Goal: Information Seeking & Learning: Learn about a topic

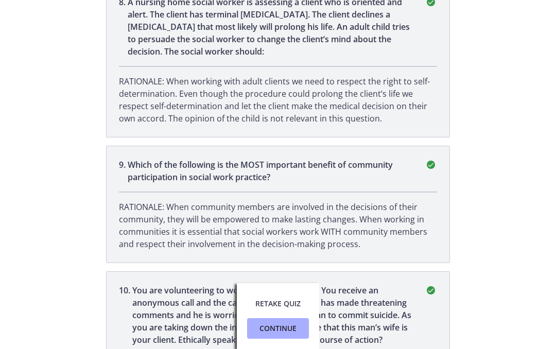
scroll to position [1395, 0]
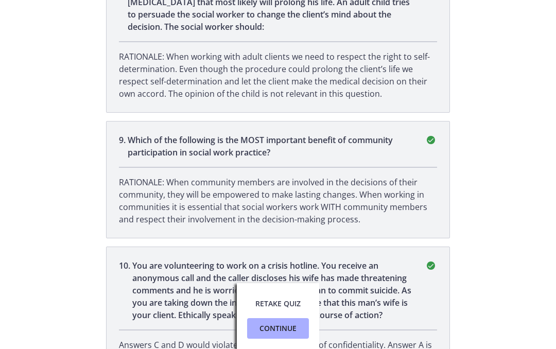
click at [290, 300] on span "Retake Quiz" at bounding box center [277, 304] width 45 height 12
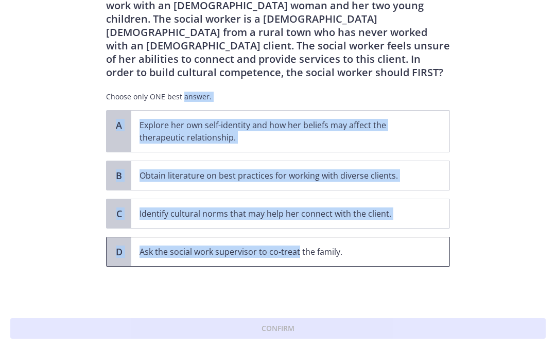
click at [290, 266] on span "Ask the social work supervisor to co-treat the family." at bounding box center [290, 251] width 318 height 29
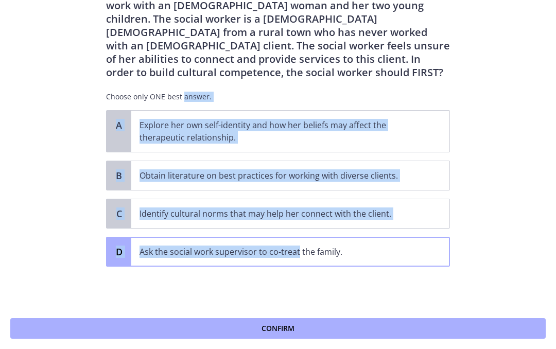
scroll to position [0, 0]
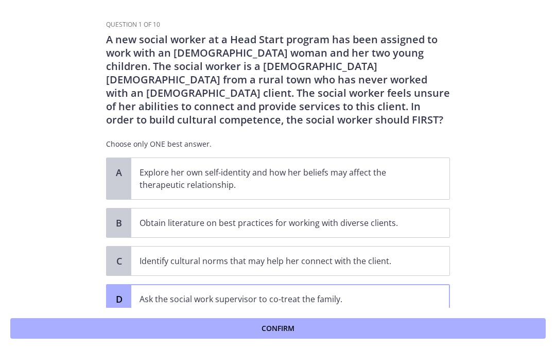
click at [469, 180] on section "Question 1 of 10 A new social worker at a Head Start program has been assigned …" at bounding box center [278, 174] width 556 height 349
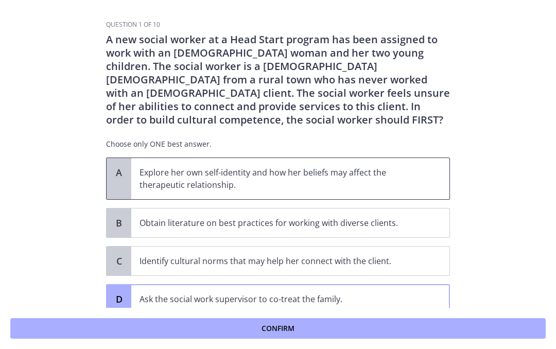
click at [367, 184] on p "Explore her own self-identity and how her beliefs may affect the therapeutic re…" at bounding box center [280, 178] width 281 height 25
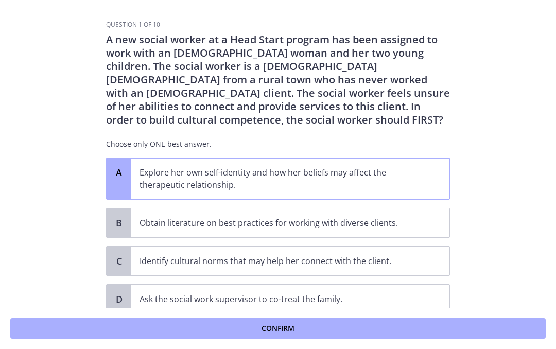
click at [436, 324] on button "Confirm" at bounding box center [278, 328] width 536 height 21
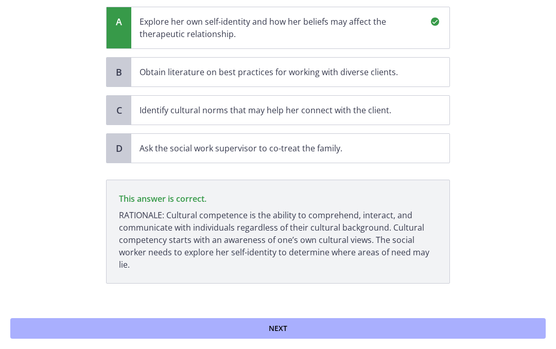
scroll to position [168, 0]
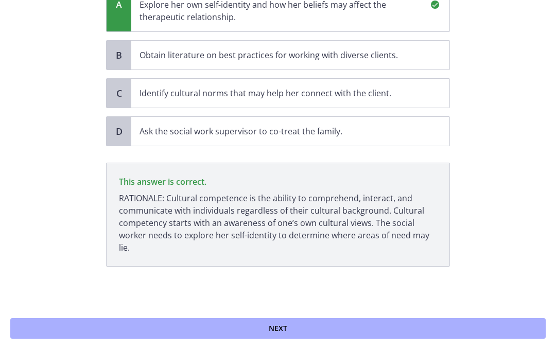
click at [437, 330] on button "Next" at bounding box center [278, 328] width 536 height 21
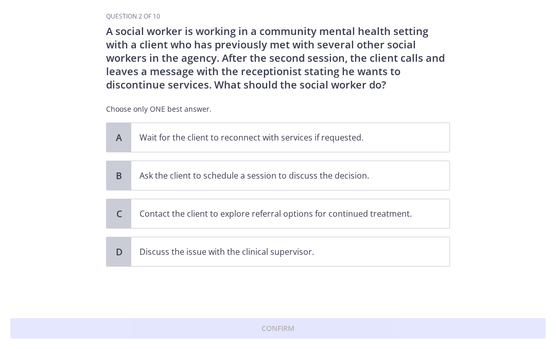
scroll to position [0, 0]
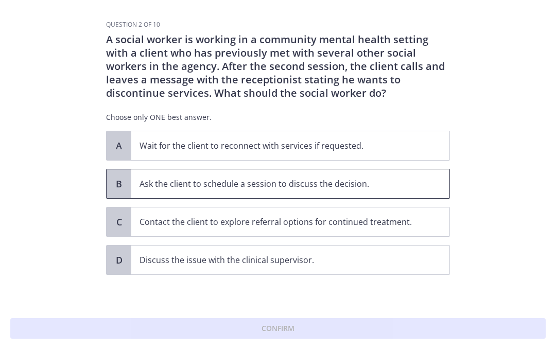
click at [387, 191] on span "Ask the client to schedule a session to discuss the decision." at bounding box center [290, 183] width 318 height 29
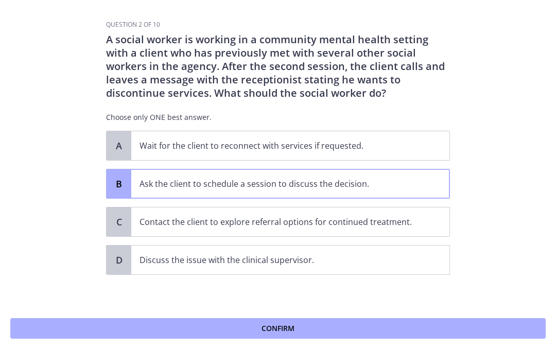
click at [410, 329] on button "Confirm" at bounding box center [278, 328] width 536 height 21
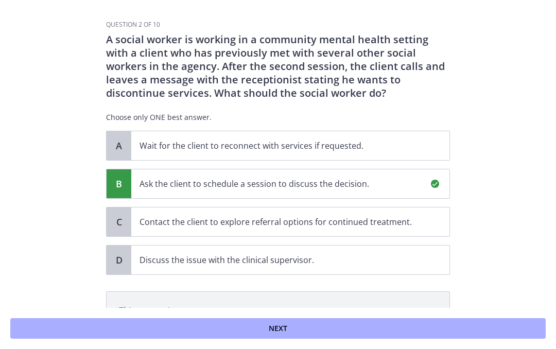
scroll to position [129, 0]
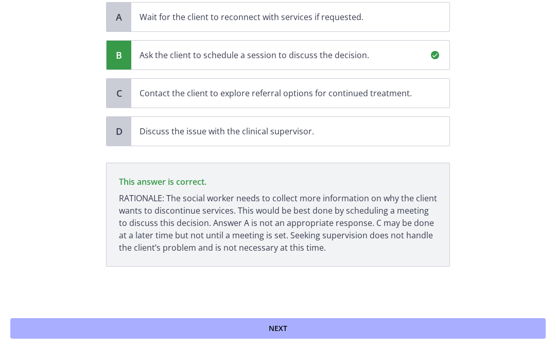
click at [421, 330] on button "Next" at bounding box center [278, 328] width 536 height 21
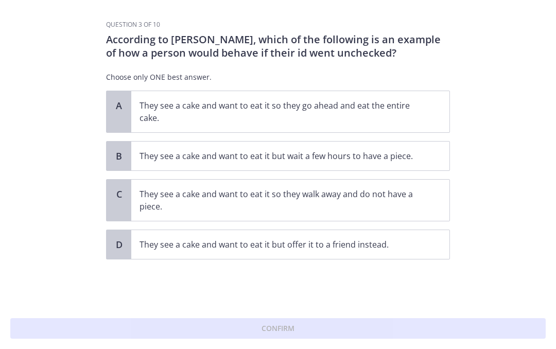
scroll to position [0, 0]
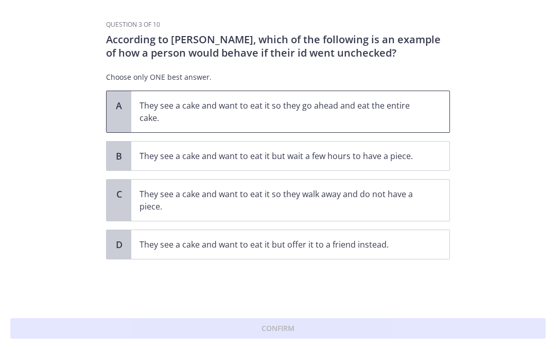
click at [388, 117] on p "They see a cake and want to eat it so they go ahead and eat the entire cake." at bounding box center [280, 111] width 281 height 25
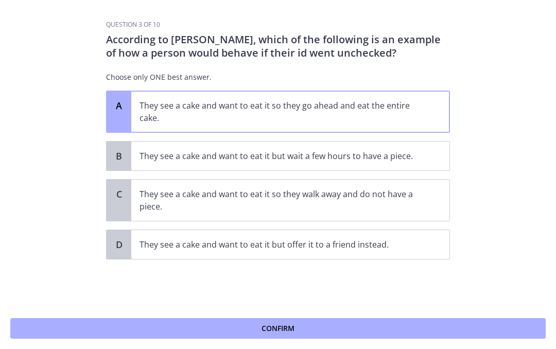
click at [401, 329] on button "Confirm" at bounding box center [278, 328] width 536 height 21
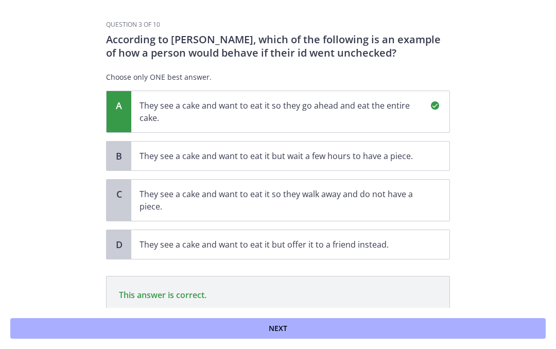
scroll to position [101, 0]
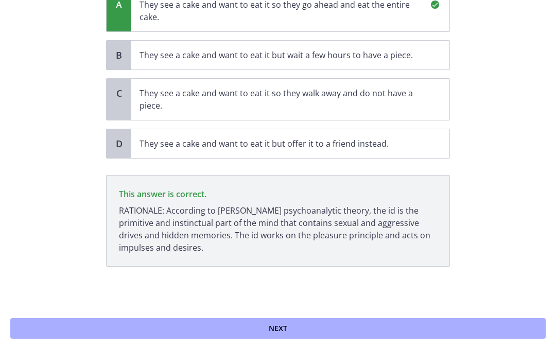
click at [405, 335] on button "Next" at bounding box center [278, 328] width 536 height 21
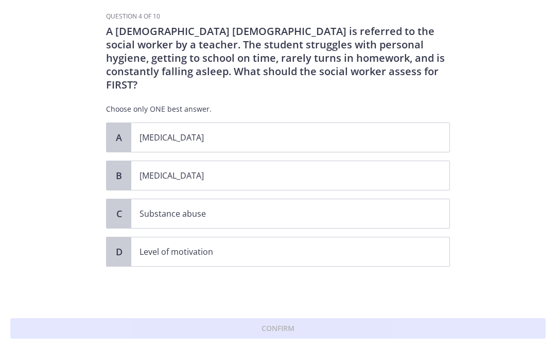
scroll to position [0, 0]
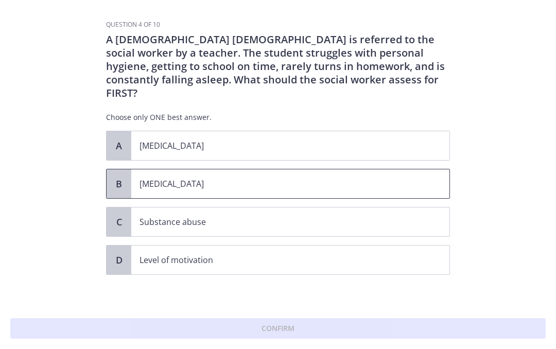
click at [347, 178] on p "Child neglect" at bounding box center [280, 184] width 281 height 12
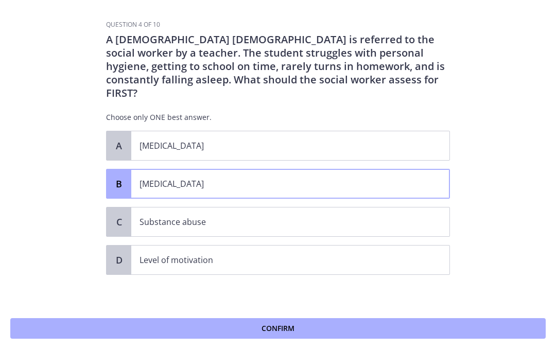
click at [387, 346] on div "Confirm" at bounding box center [278, 328] width 556 height 41
click at [411, 329] on button "Confirm" at bounding box center [278, 328] width 536 height 21
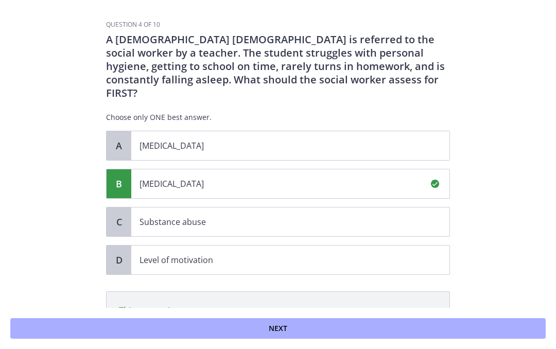
click at [407, 332] on button "Next" at bounding box center [278, 328] width 536 height 21
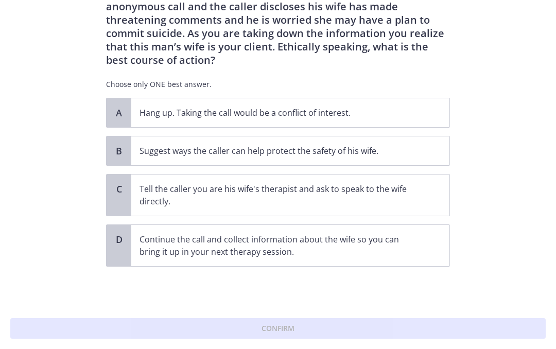
scroll to position [46, 0]
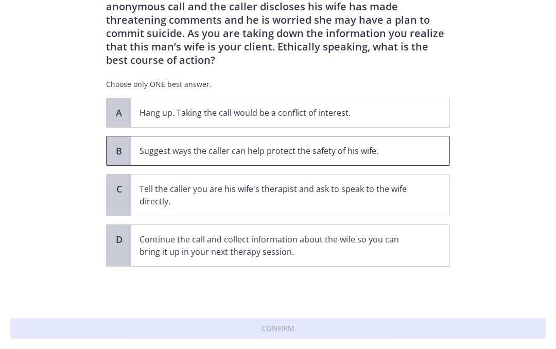
click at [387, 157] on p "Suggest ways the caller can help protect the safety of his wife." at bounding box center [280, 151] width 281 height 12
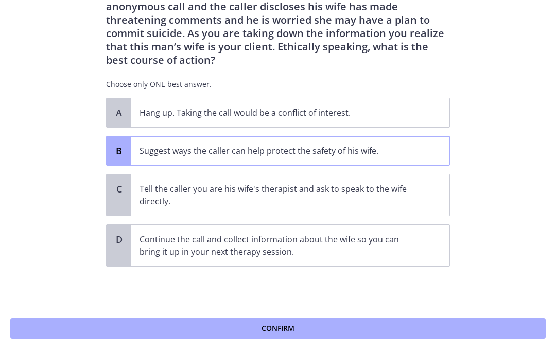
click at [386, 330] on button "Confirm" at bounding box center [278, 328] width 536 height 21
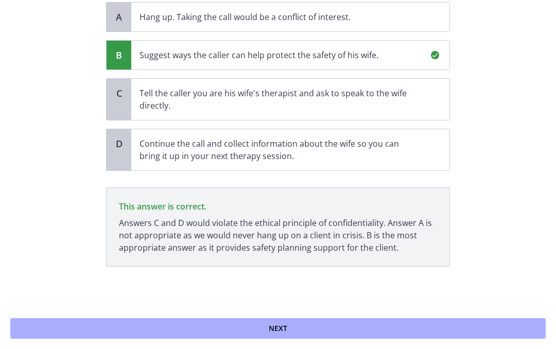
scroll to position [142, 0]
click at [408, 328] on button "Next" at bounding box center [278, 328] width 536 height 21
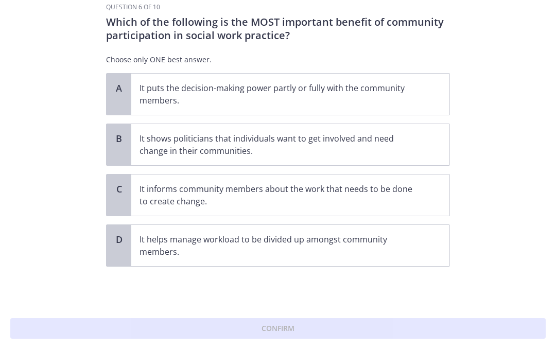
scroll to position [0, 0]
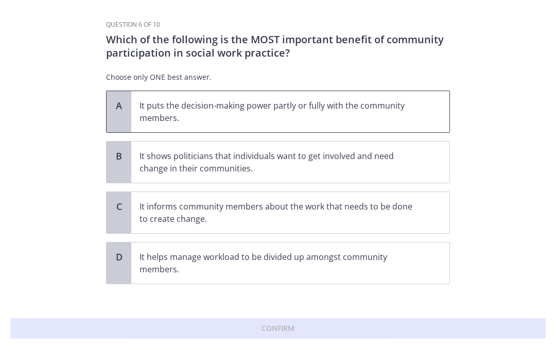
click at [408, 132] on span "It puts the decision-making power partly or fully with the community members." at bounding box center [290, 111] width 318 height 41
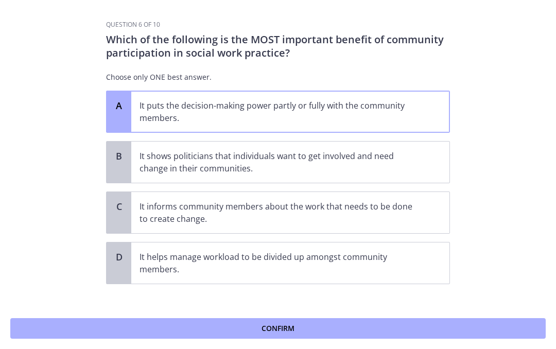
click at [376, 113] on p "It puts the decision-making power partly or fully with the community members." at bounding box center [280, 111] width 281 height 25
click at [291, 323] on span "Confirm" at bounding box center [278, 328] width 33 height 12
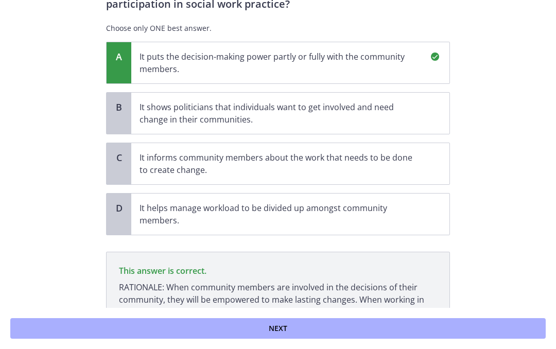
scroll to position [126, 0]
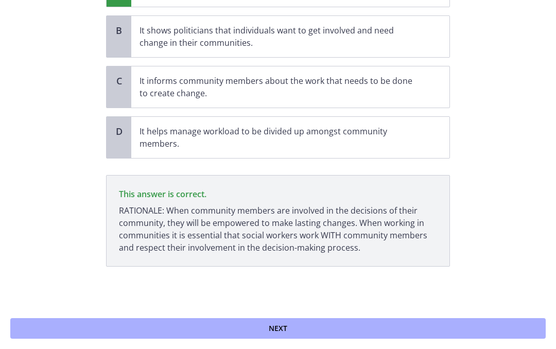
click at [292, 329] on button "Next" at bounding box center [278, 328] width 536 height 21
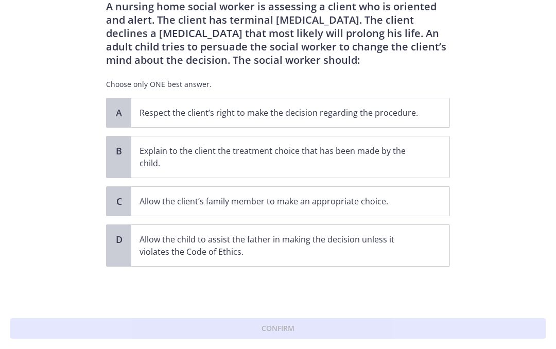
scroll to position [0, 0]
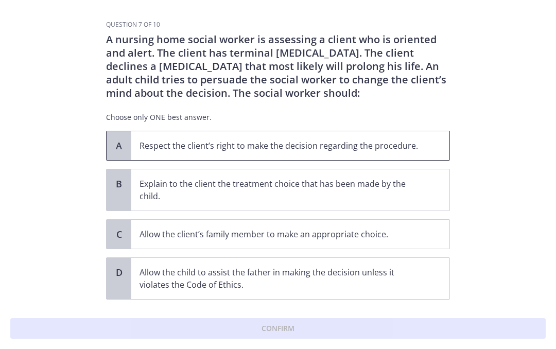
click at [420, 146] on p "Respect the client’s right to make the decision regarding the procedure." at bounding box center [280, 146] width 281 height 12
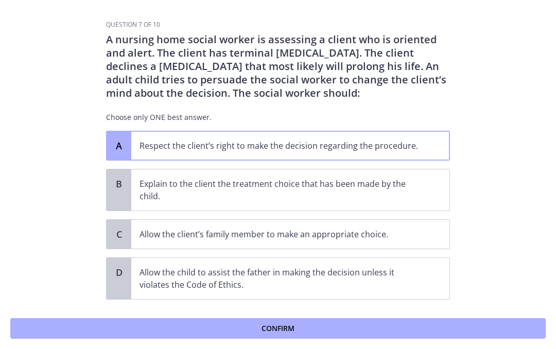
click at [270, 338] on button "Confirm" at bounding box center [278, 328] width 536 height 21
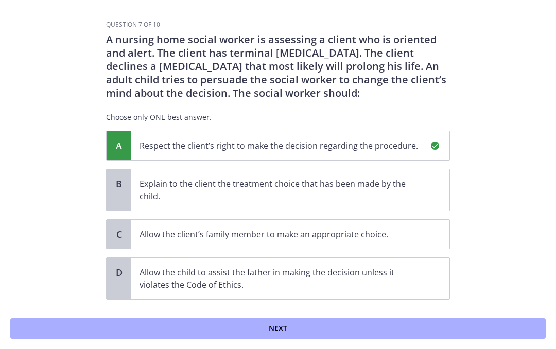
scroll to position [141, 0]
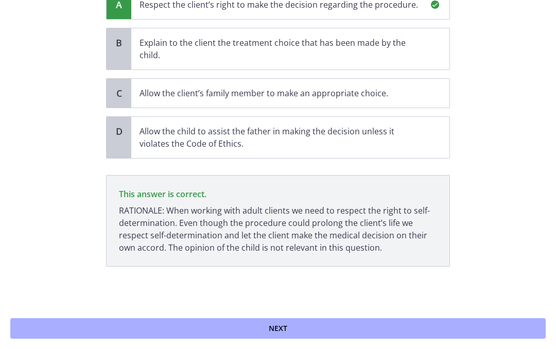
click at [288, 333] on button "Next" at bounding box center [278, 328] width 536 height 21
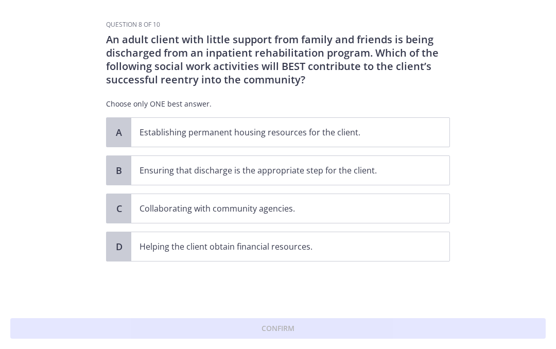
scroll to position [0, 0]
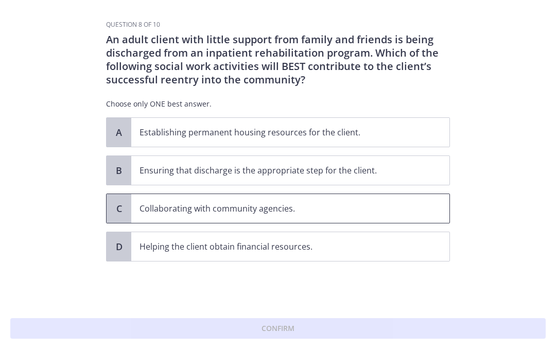
click at [344, 213] on p "Collaborating with community agencies." at bounding box center [280, 208] width 281 height 12
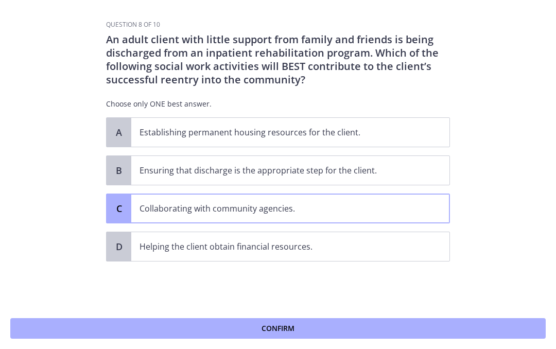
click at [275, 338] on button "Confirm" at bounding box center [278, 328] width 536 height 21
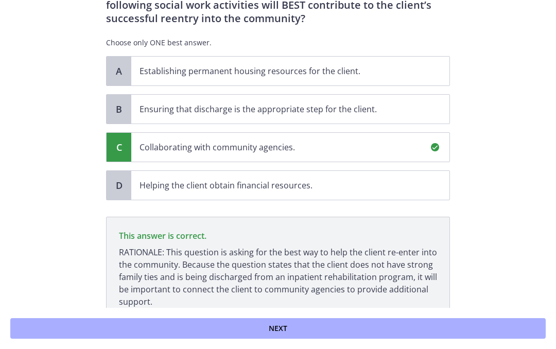
scroll to position [115, 0]
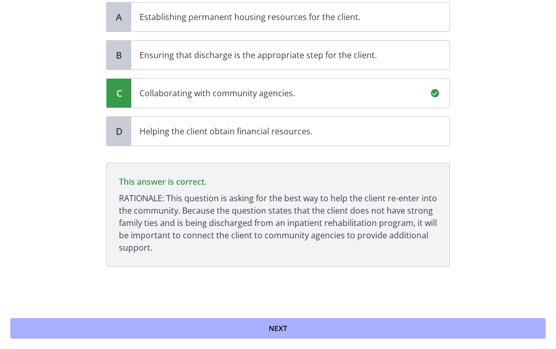
click at [271, 338] on button "Next" at bounding box center [278, 328] width 536 height 21
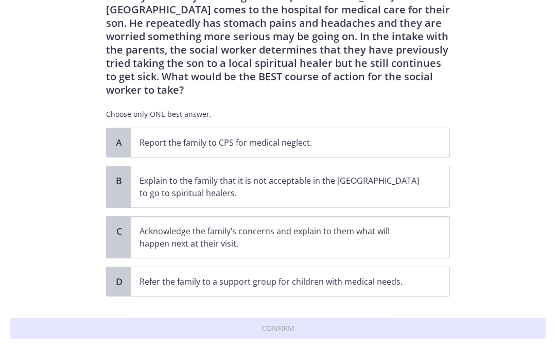
scroll to position [45, 0]
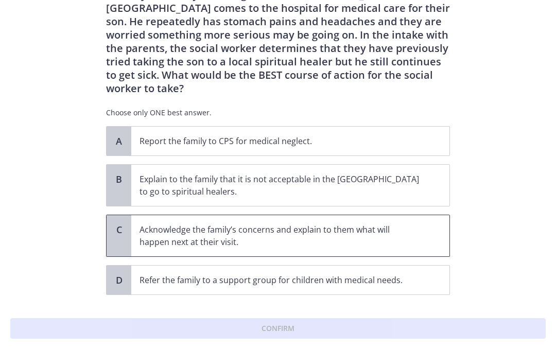
click at [367, 237] on span "Acknowledge the family’s concerns and explain to them what will happen next at …" at bounding box center [290, 235] width 318 height 41
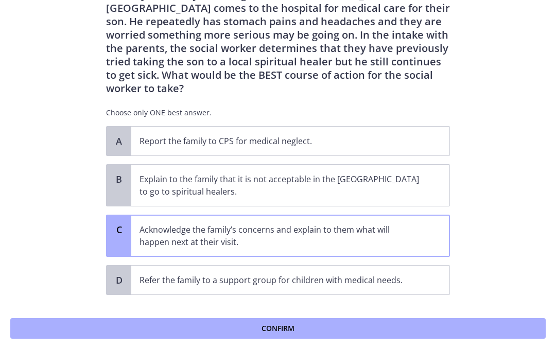
click at [282, 333] on span "Confirm" at bounding box center [278, 328] width 33 height 12
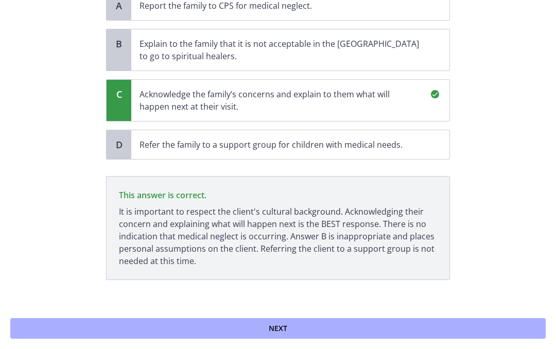
click at [289, 338] on button "Next" at bounding box center [278, 328] width 536 height 21
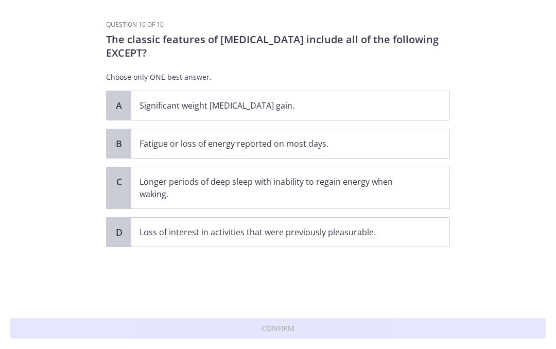
scroll to position [0, 0]
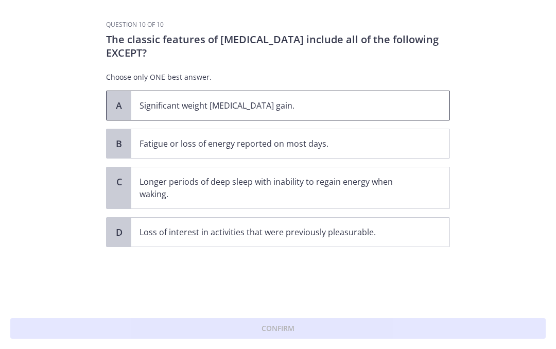
click at [261, 115] on span "Significant weight loss or weight gain." at bounding box center [290, 105] width 318 height 29
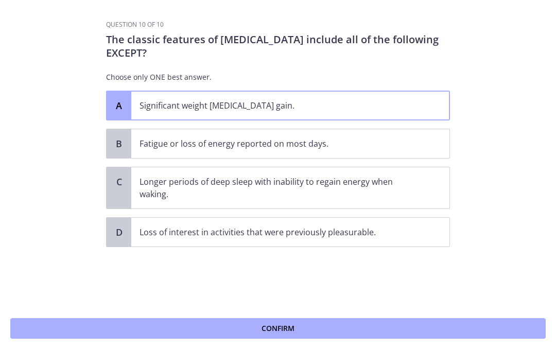
click at [135, 322] on button "Confirm" at bounding box center [278, 328] width 536 height 21
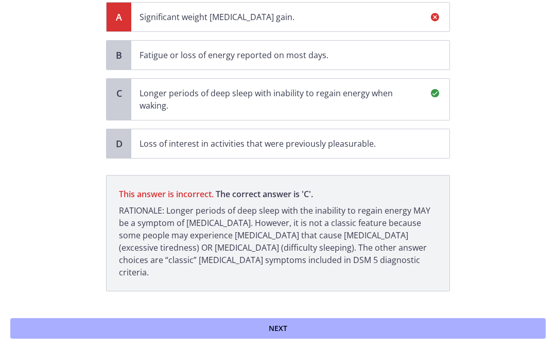
scroll to position [101, 0]
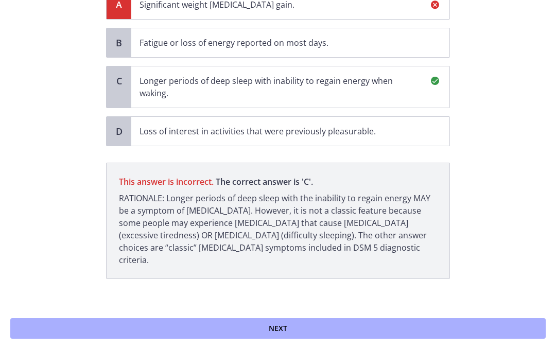
click at [284, 327] on span "Next" at bounding box center [278, 328] width 19 height 12
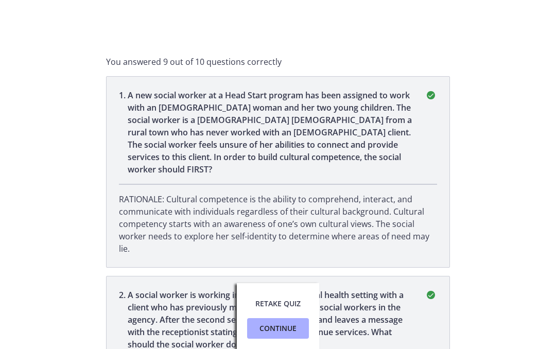
scroll to position [0, 0]
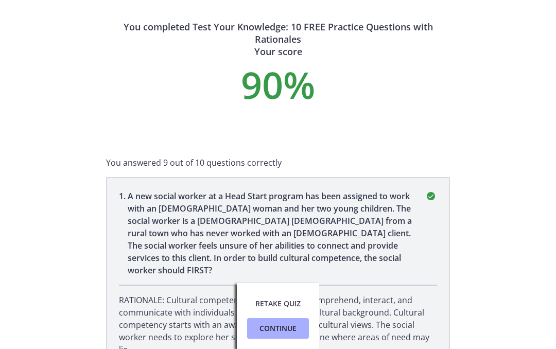
click at [269, 332] on span "Continue" at bounding box center [278, 328] width 37 height 12
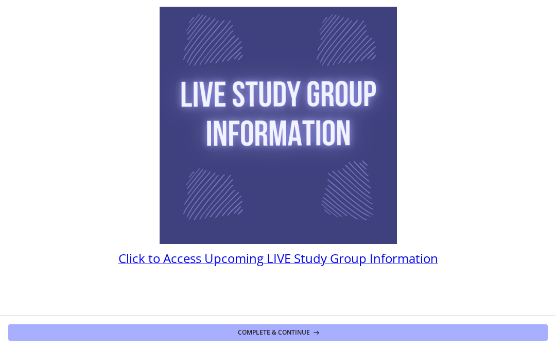
scroll to position [58, 0]
click at [320, 126] on img at bounding box center [278, 125] width 237 height 237
click at [352, 259] on span "Click to Access Upcoming LIVE Study Group Information" at bounding box center [278, 258] width 320 height 17
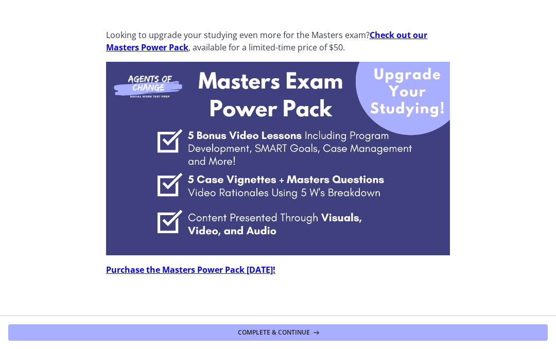
click at [289, 339] on button "Complete & continue" at bounding box center [278, 332] width 540 height 16
